Goal: Information Seeking & Learning: Learn about a topic

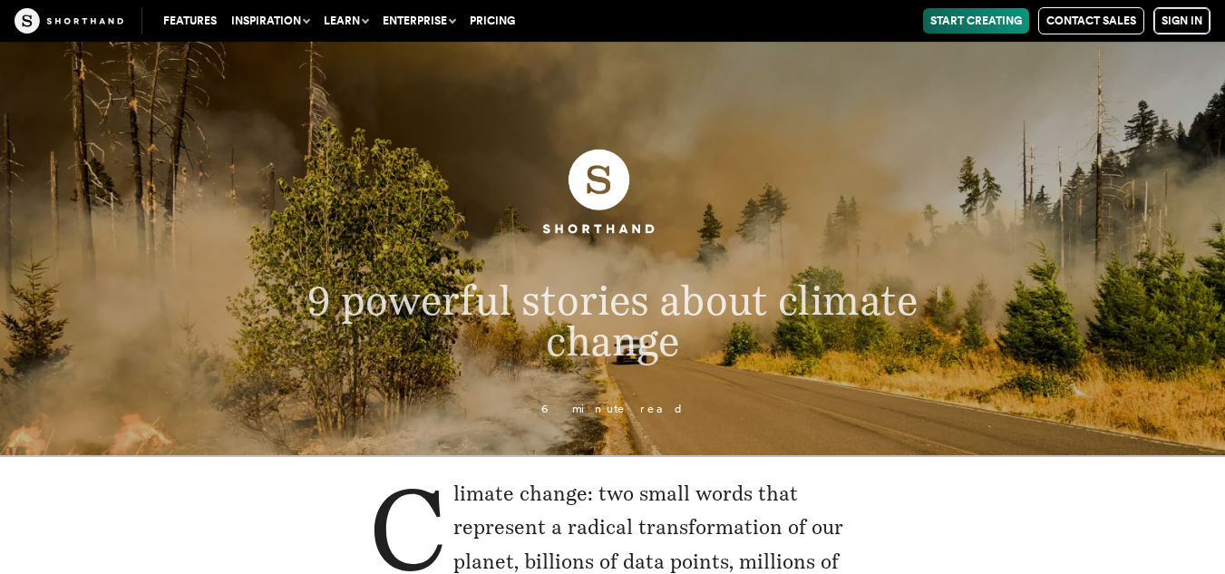
click at [1184, 24] on link "Sign in" at bounding box center [1182, 20] width 57 height 27
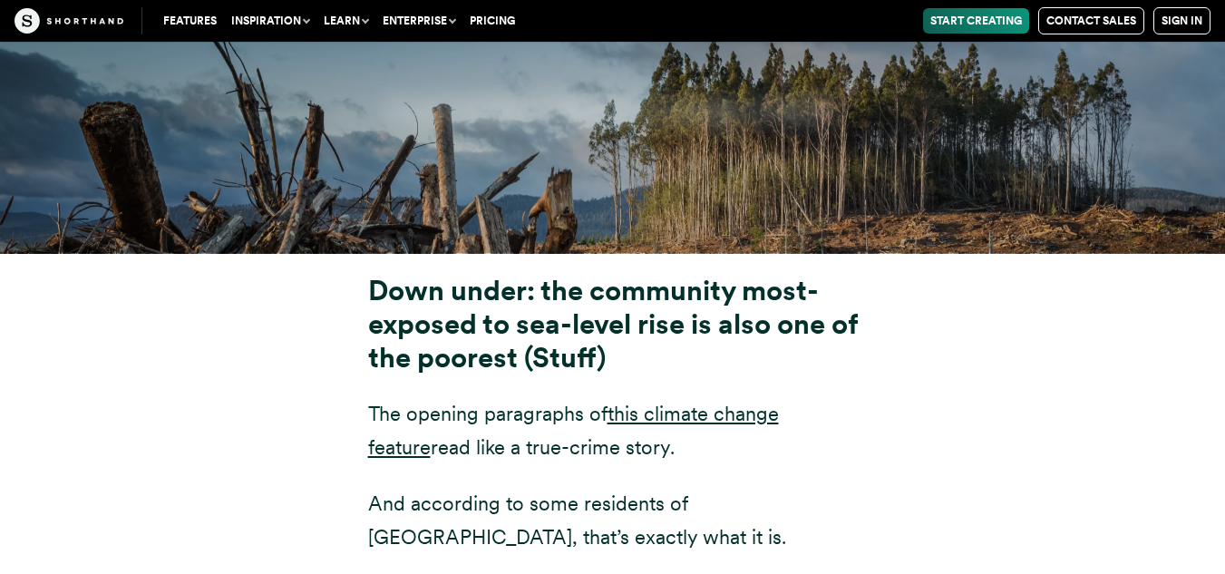
scroll to position [6667, 0]
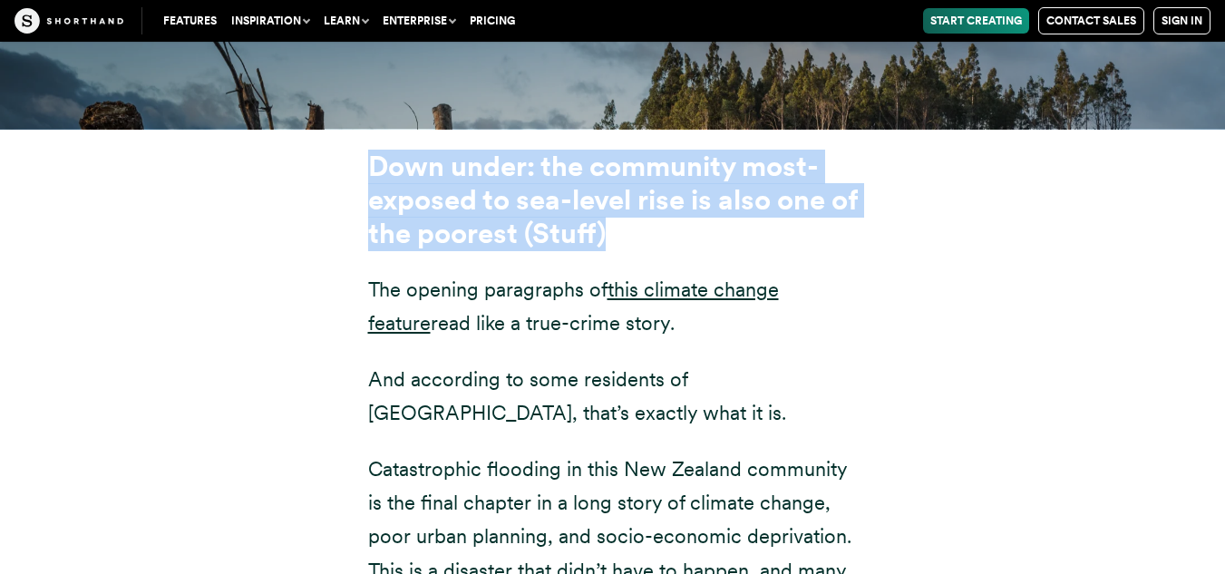
drag, startPoint x: 643, startPoint y: 125, endPoint x: 357, endPoint y: 56, distance: 293.9
click at [357, 151] on div "Down under: the community most-exposed to sea-level rise is also one of the poo…" at bounding box center [613, 545] width 562 height 788
copy strong "Down under: the community most-exposed to sea-level rise is also one of the poo…"
